Goal: Find specific page/section: Find specific page/section

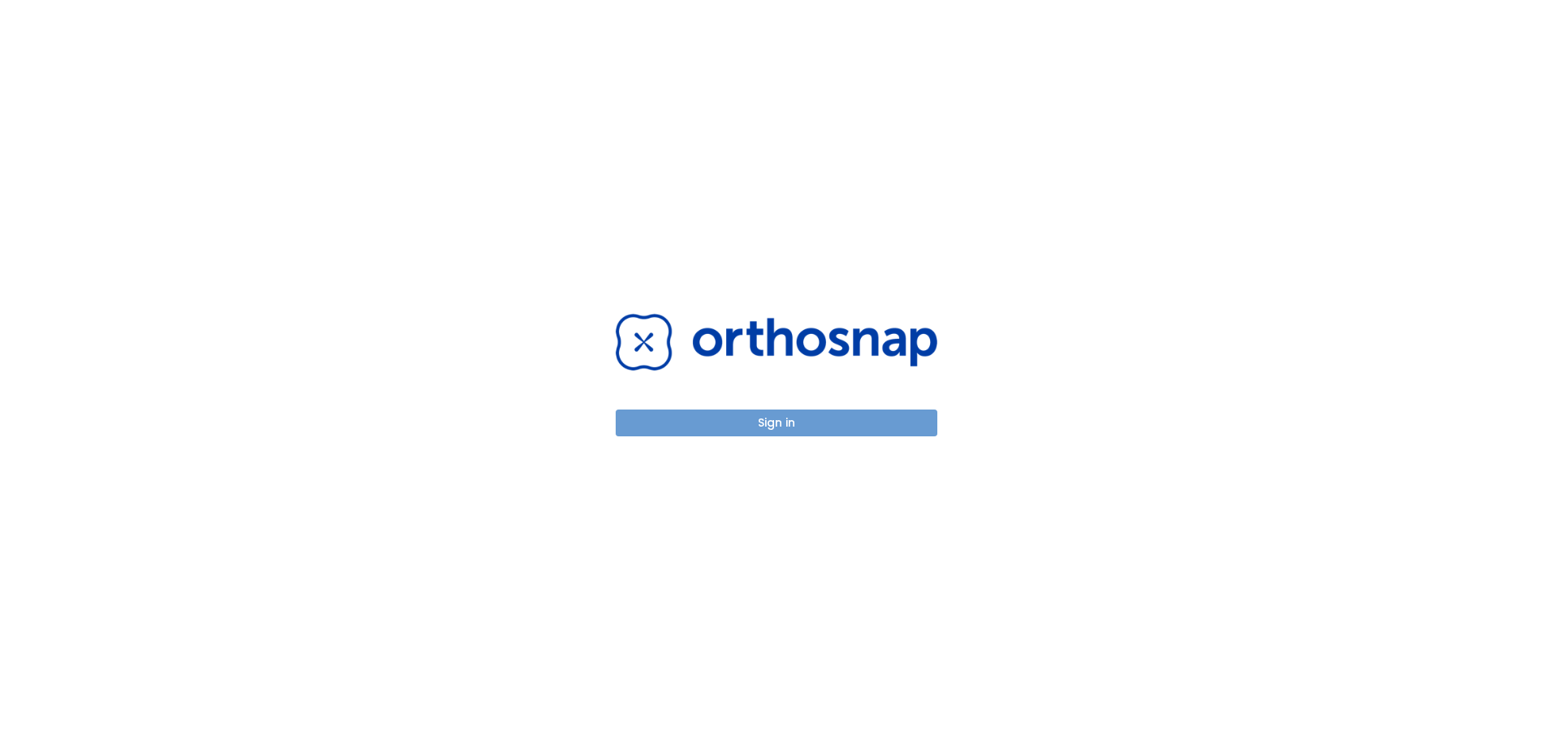
click at [782, 429] on button "Sign in" at bounding box center [777, 422] width 322 height 27
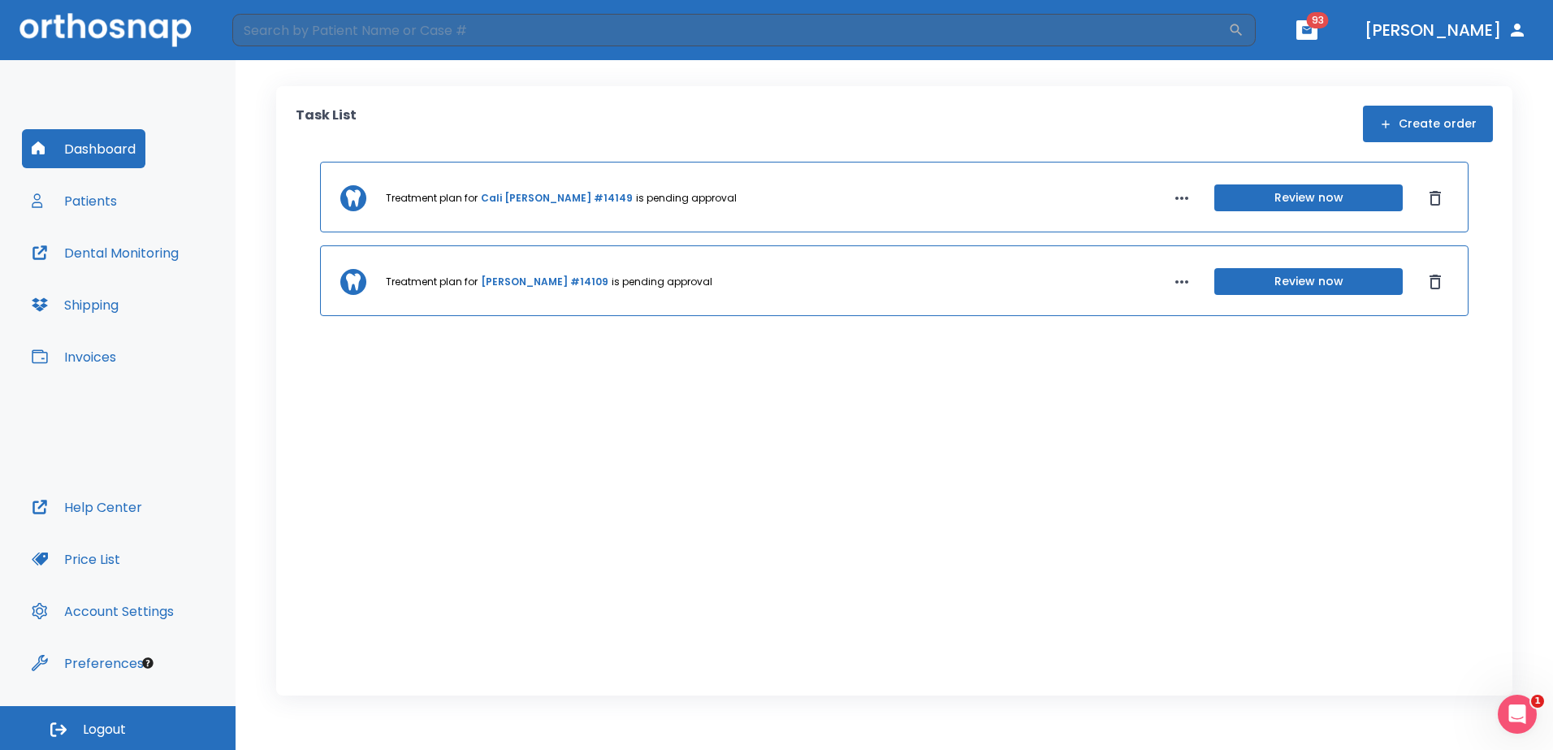
click at [109, 207] on button "Patients" at bounding box center [74, 200] width 105 height 39
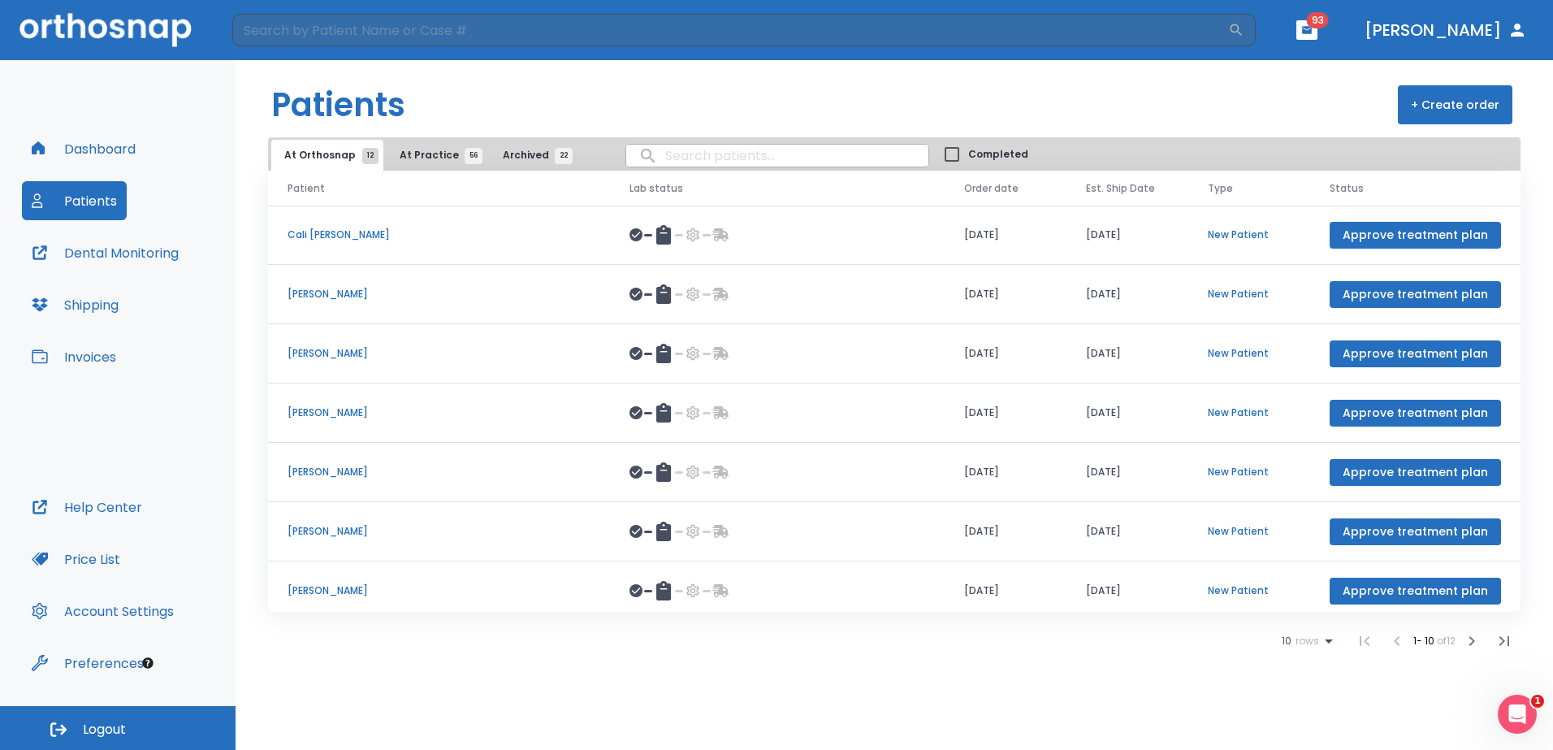
click at [731, 156] on input "search" at bounding box center [777, 156] width 302 height 32
type input "[PERSON_NAME]"
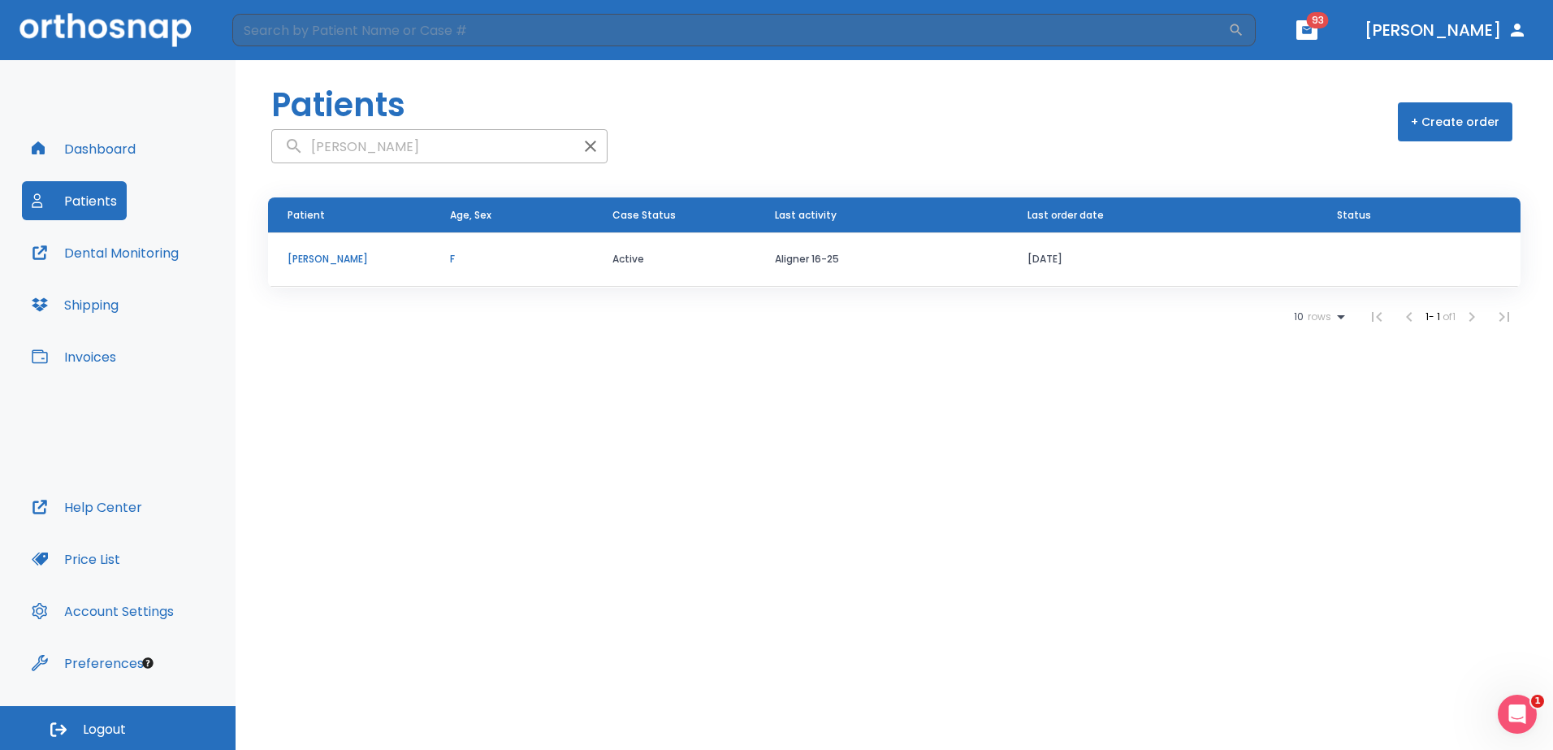
click at [356, 257] on p "[PERSON_NAME]" at bounding box center [348, 259] width 123 height 15
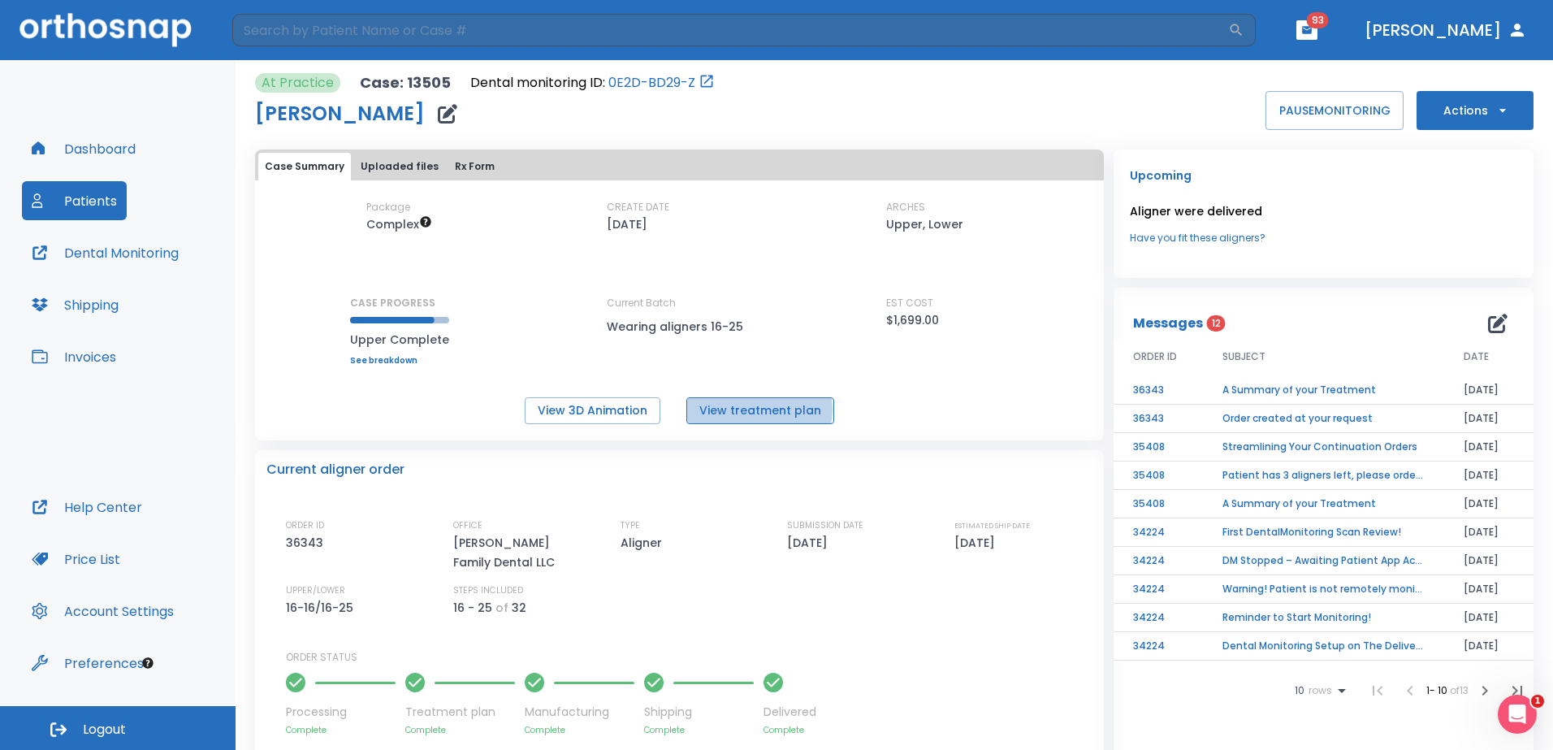
click at [757, 409] on button "View treatment plan" at bounding box center [760, 410] width 148 height 27
